Goal: Task Accomplishment & Management: Use online tool/utility

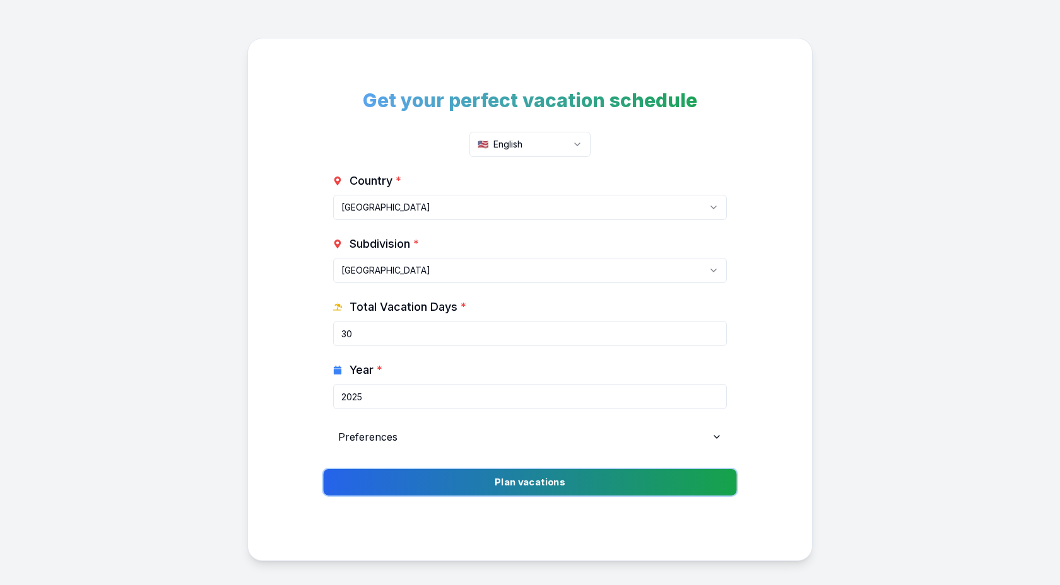
click at [557, 491] on button "Plan vacations" at bounding box center [529, 482] width 413 height 26
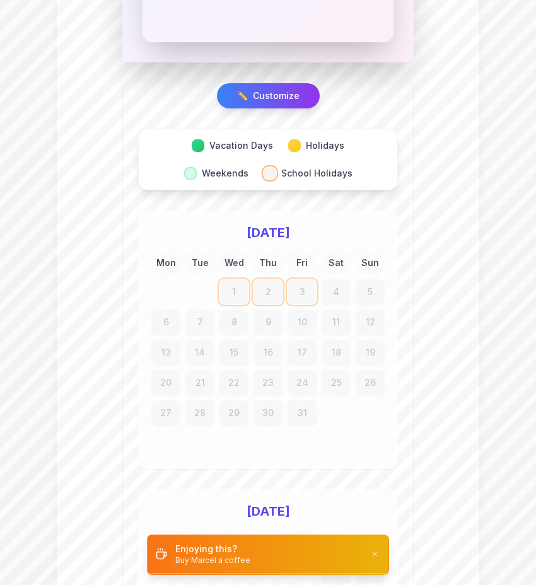
scroll to position [947, 0]
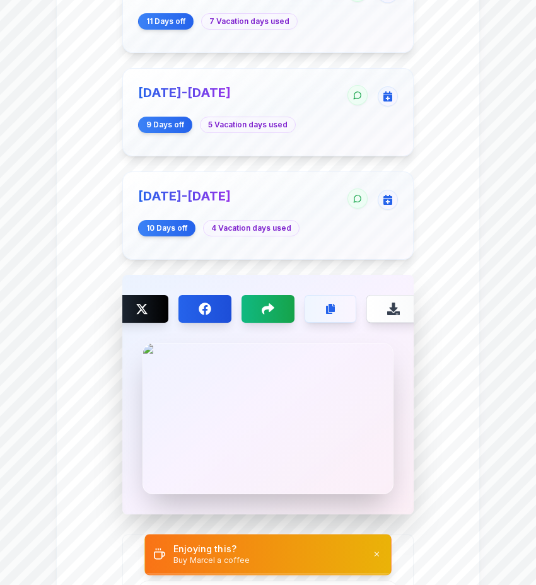
click at [279, 561] on div "Enjoying this? Buy Marcel a coffee" at bounding box center [268, 554] width 246 height 38
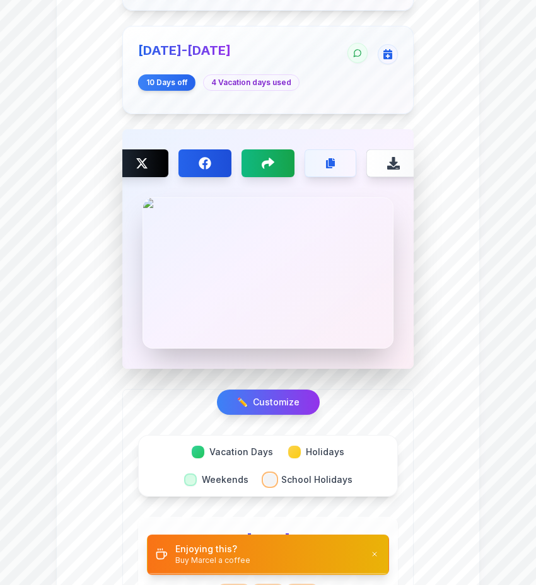
scroll to position [1158, 0]
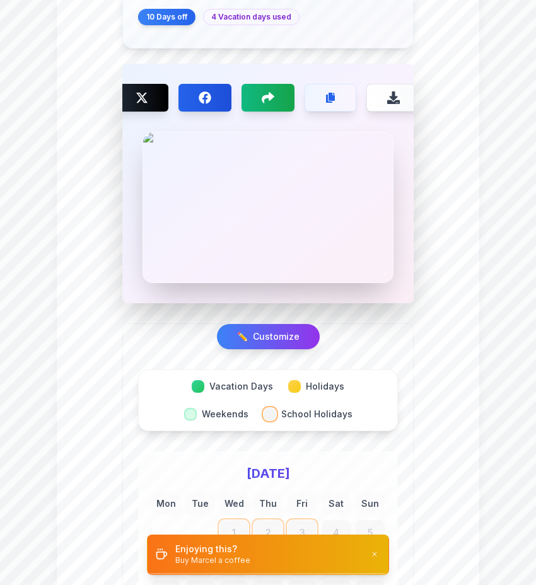
click at [278, 324] on button "✏️ Customize" at bounding box center [268, 337] width 108 height 26
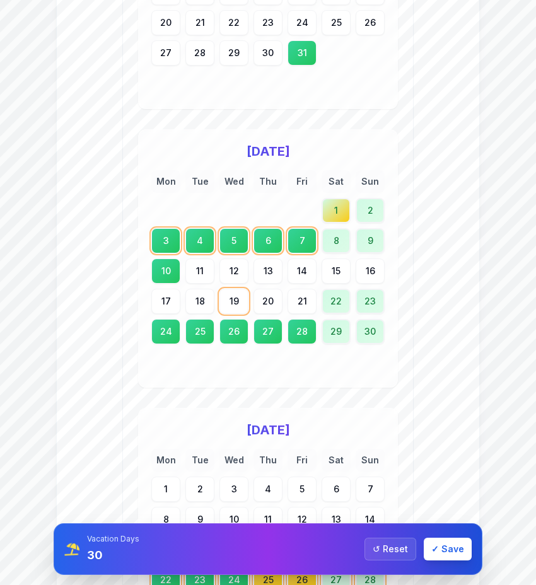
scroll to position [4448, 0]
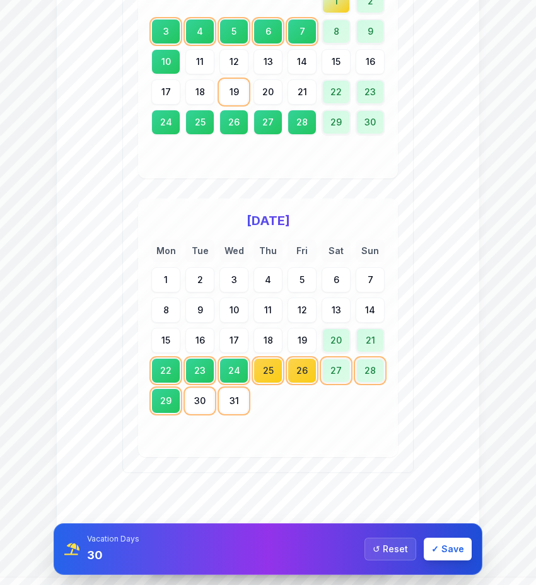
click at [192, 392] on div "Mon Tue Wed Thu Fri Sat Sun 1 2 3 4 5 6 7 8 9 10 11 12 13 14 15 16 17 18 19 20 …" at bounding box center [267, 342] width 233 height 204
click at [200, 388] on div "30" at bounding box center [200, 401] width 30 height 26
click at [238, 388] on div "31" at bounding box center [234, 401] width 30 height 26
click at [450, 551] on button "✓ Save" at bounding box center [448, 549] width 48 height 23
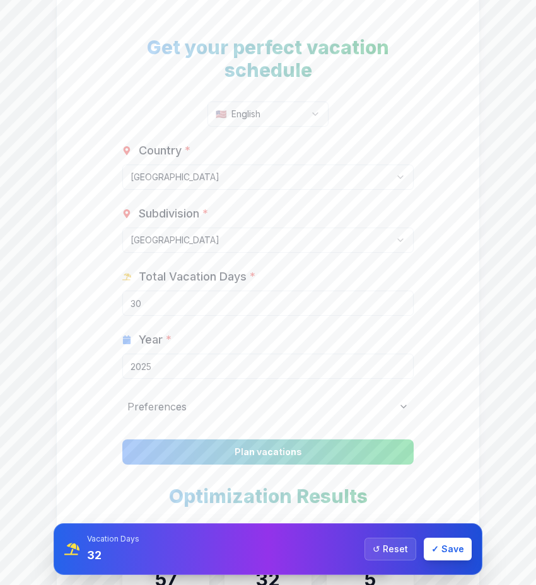
scroll to position [257, 0]
